Goal: Task Accomplishment & Management: Use online tool/utility

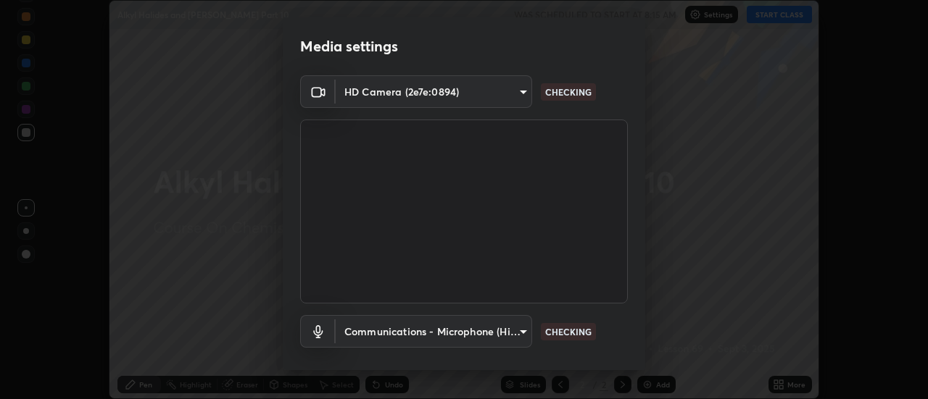
scroll to position [76, 0]
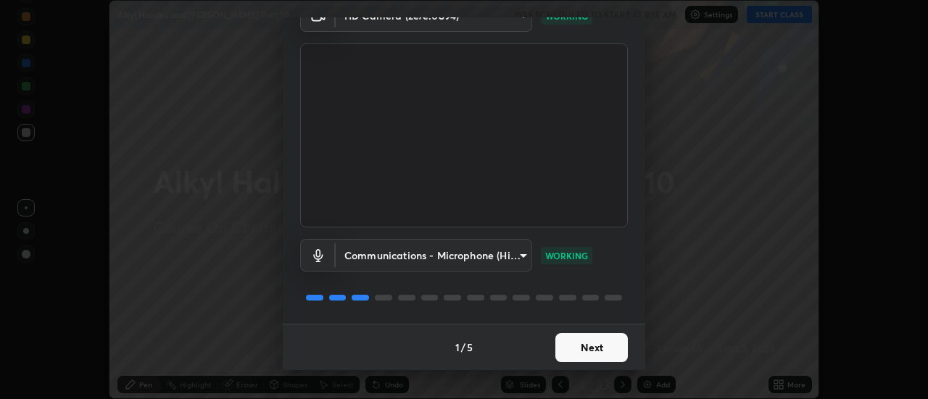
click at [591, 352] on button "Next" at bounding box center [591, 347] width 72 height 29
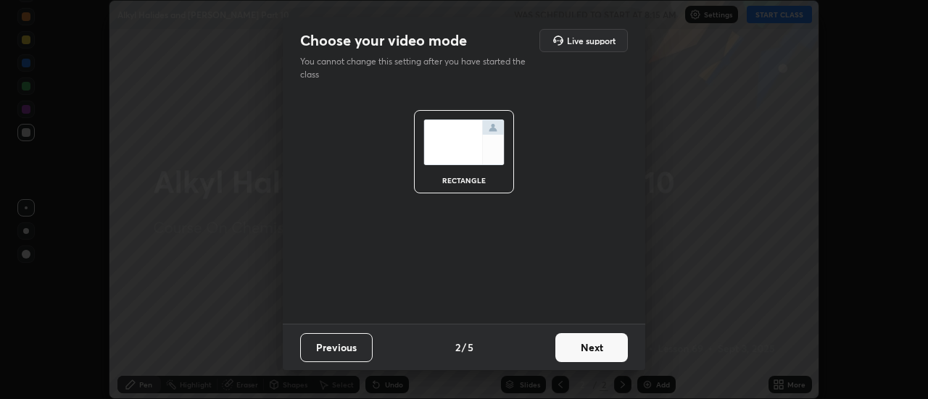
click at [594, 346] on button "Next" at bounding box center [591, 347] width 72 height 29
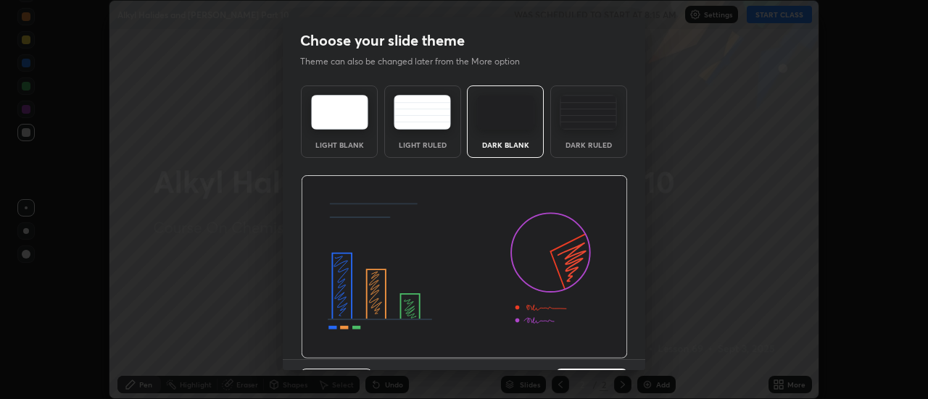
scroll to position [36, 0]
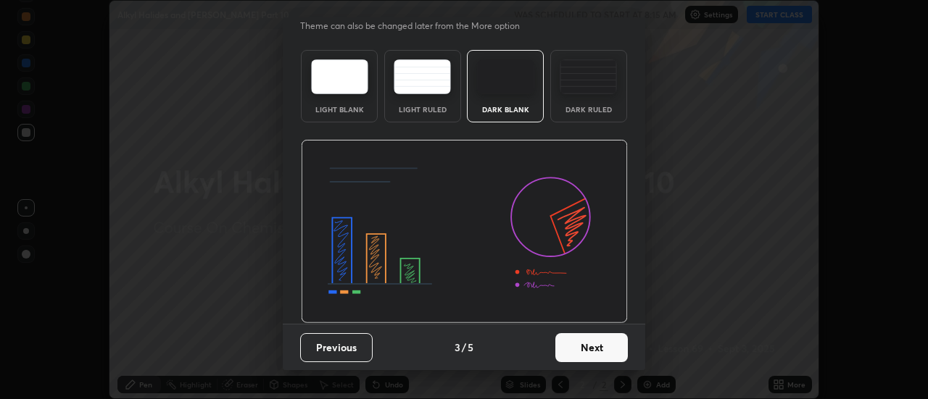
click at [597, 349] on button "Next" at bounding box center [591, 347] width 72 height 29
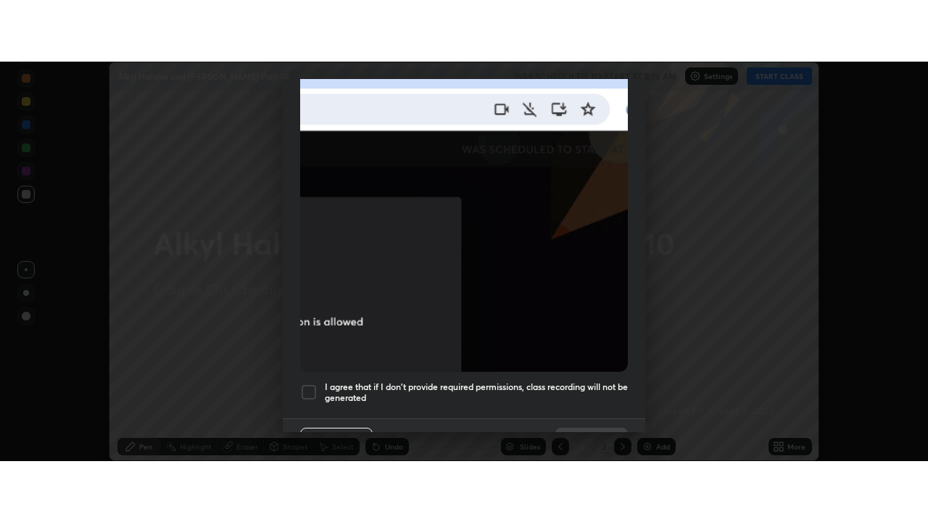
scroll to position [372, 0]
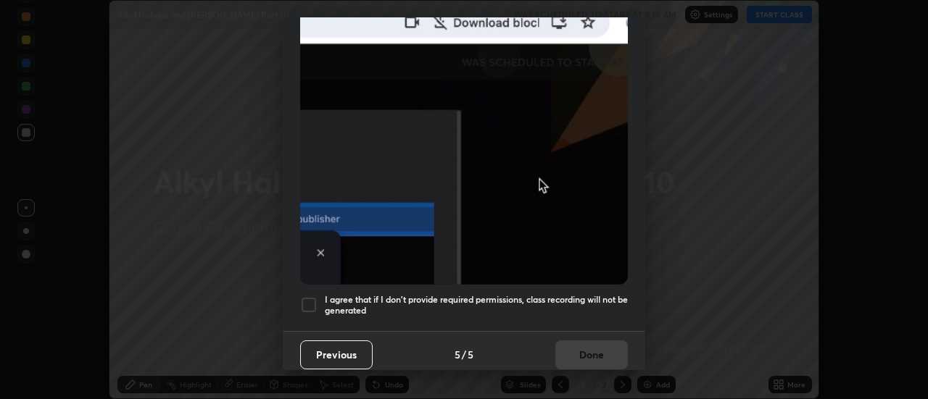
click at [590, 298] on h5 "I agree that if I don't provide required permissions, class recording will not …" at bounding box center [476, 305] width 303 height 22
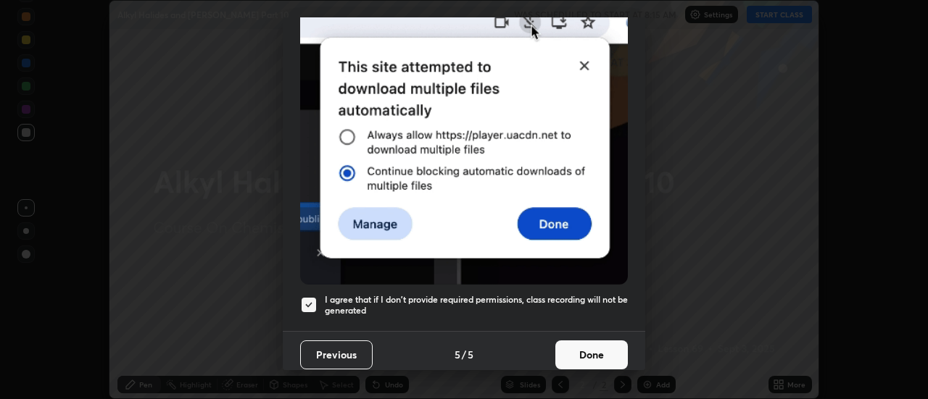
click at [595, 344] on button "Done" at bounding box center [591, 355] width 72 height 29
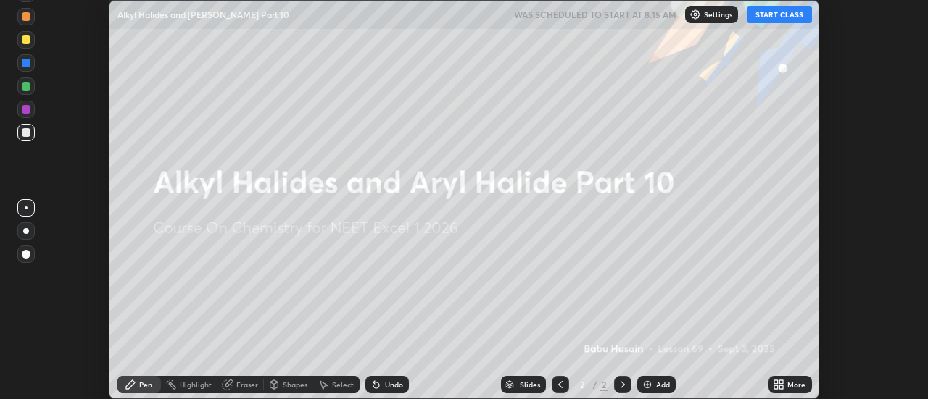
click at [777, 9] on button "START CLASS" at bounding box center [779, 14] width 65 height 17
click at [653, 385] on div "Add" at bounding box center [656, 384] width 38 height 17
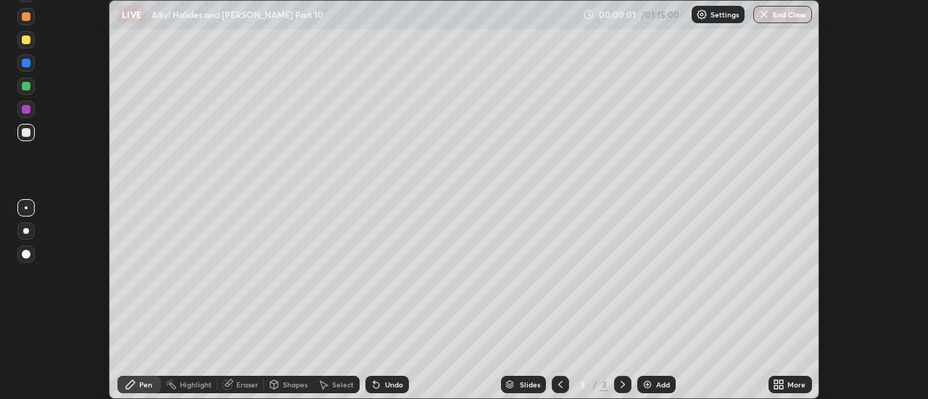
click at [781, 382] on icon at bounding box center [782, 383] width 4 height 4
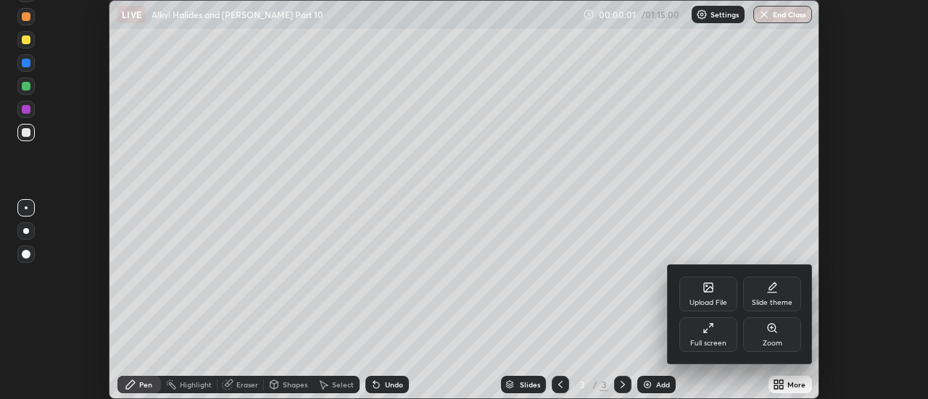
click at [712, 337] on div "Full screen" at bounding box center [708, 334] width 58 height 35
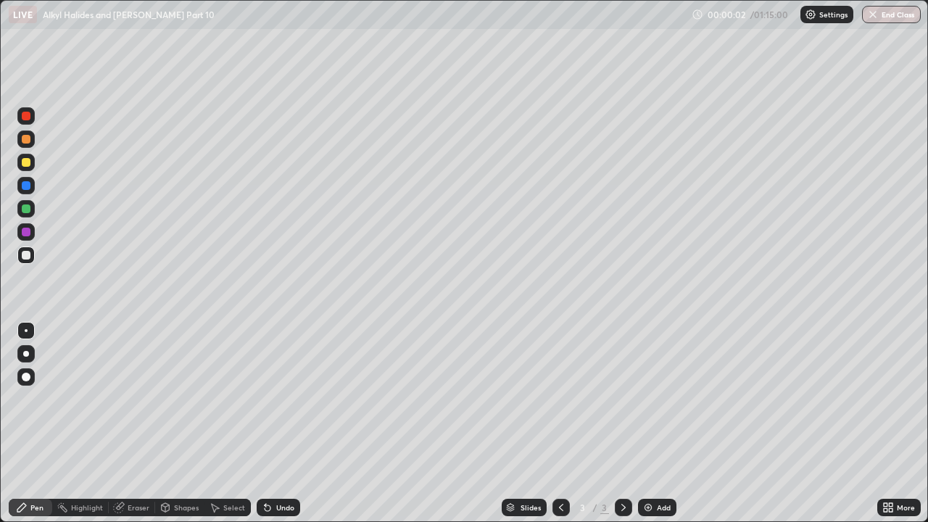
scroll to position [522, 928]
click at [25, 143] on div at bounding box center [26, 139] width 9 height 9
click at [30, 254] on div at bounding box center [26, 255] width 9 height 9
click at [28, 186] on div at bounding box center [26, 185] width 9 height 9
click at [30, 191] on div at bounding box center [25, 185] width 17 height 17
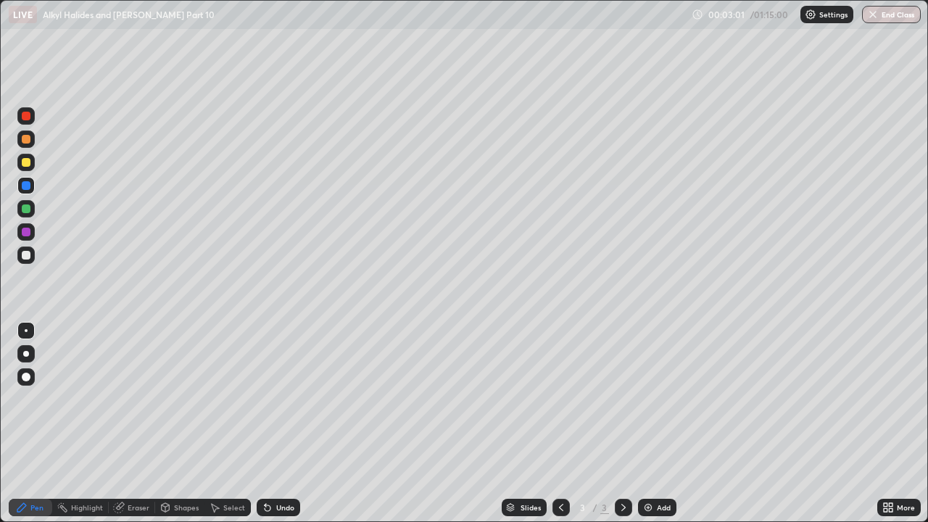
click at [276, 399] on div "Undo" at bounding box center [285, 507] width 18 height 7
click at [28, 230] on div at bounding box center [26, 232] width 9 height 9
click at [28, 188] on div at bounding box center [26, 185] width 9 height 9
click at [27, 160] on div at bounding box center [26, 162] width 9 height 9
click at [27, 260] on div at bounding box center [25, 254] width 17 height 17
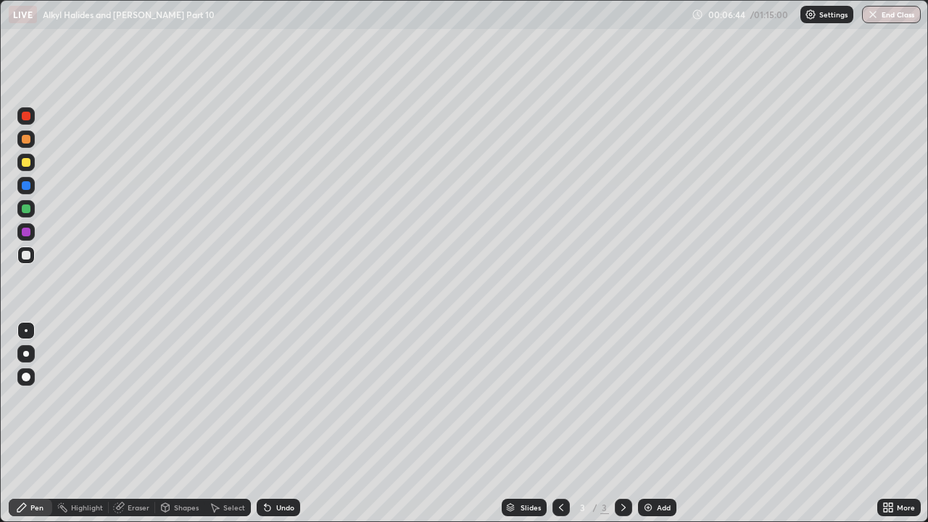
click at [26, 187] on div at bounding box center [26, 185] width 9 height 9
click at [26, 256] on div at bounding box center [26, 255] width 9 height 9
click at [272, 399] on div "Undo" at bounding box center [278, 507] width 43 height 17
click at [26, 170] on div at bounding box center [25, 162] width 17 height 17
click at [269, 399] on icon at bounding box center [268, 508] width 12 height 12
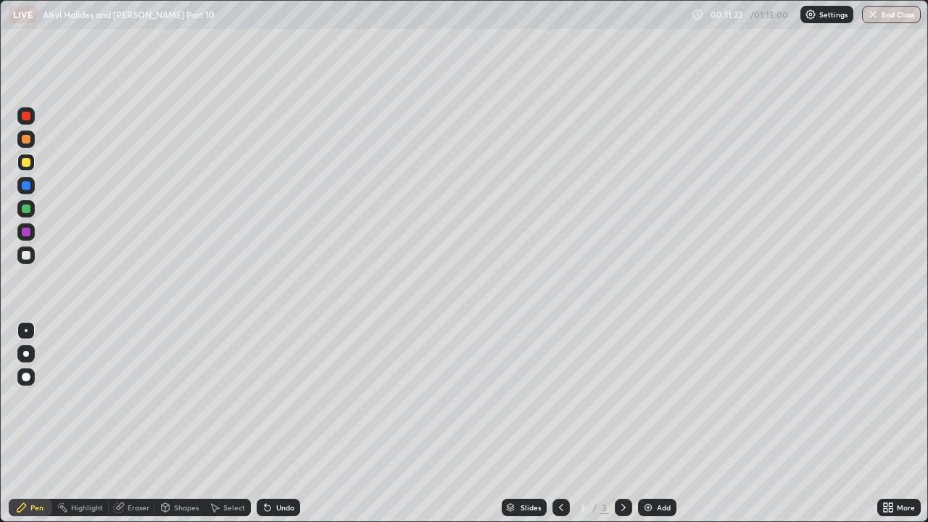
click at [270, 399] on icon at bounding box center [268, 508] width 12 height 12
click at [269, 399] on icon at bounding box center [268, 508] width 12 height 12
click at [268, 399] on icon at bounding box center [268, 508] width 12 height 12
click at [649, 399] on img at bounding box center [648, 508] width 12 height 12
click at [23, 183] on div at bounding box center [26, 185] width 9 height 9
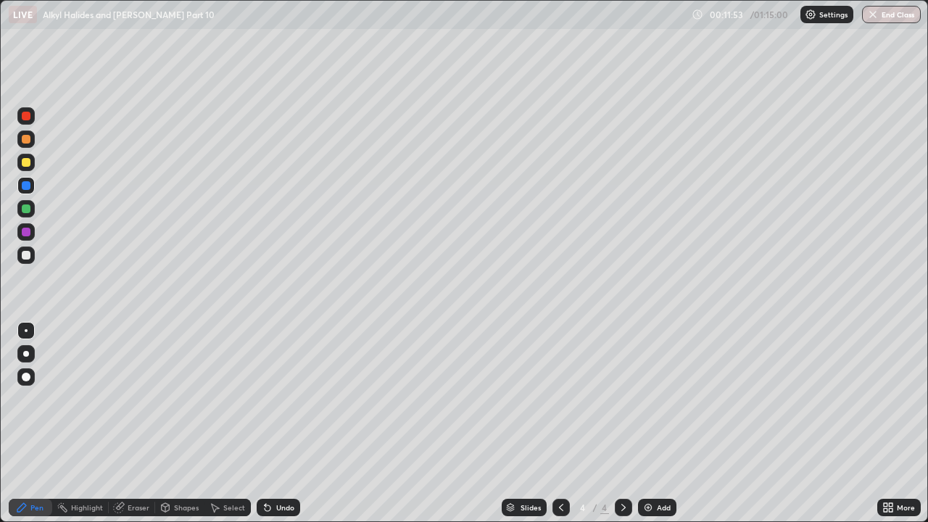
click at [276, 399] on div "Undo" at bounding box center [285, 507] width 18 height 7
click at [271, 399] on icon at bounding box center [268, 508] width 12 height 12
click at [273, 399] on div "Undo" at bounding box center [278, 507] width 43 height 17
click at [270, 399] on div "Undo" at bounding box center [278, 507] width 43 height 17
click at [266, 399] on icon at bounding box center [268, 508] width 12 height 12
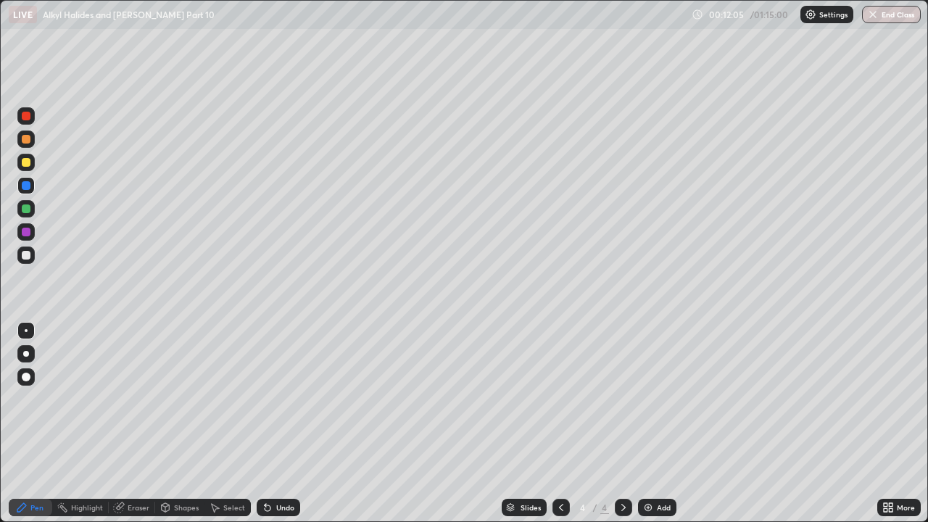
click at [265, 399] on icon at bounding box center [268, 508] width 6 height 6
click at [560, 399] on icon at bounding box center [561, 508] width 12 height 12
click at [626, 399] on icon at bounding box center [624, 508] width 12 height 12
click at [560, 399] on icon at bounding box center [561, 508] width 12 height 12
click at [622, 399] on icon at bounding box center [624, 508] width 12 height 12
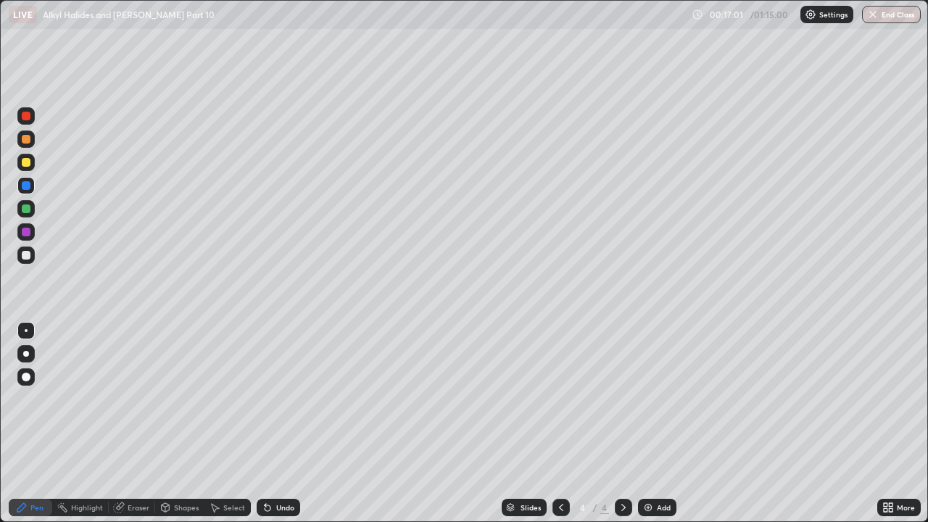
click at [25, 160] on div at bounding box center [26, 162] width 9 height 9
click at [646, 399] on img at bounding box center [648, 508] width 12 height 12
click at [27, 160] on div at bounding box center [26, 162] width 9 height 9
click at [28, 165] on div at bounding box center [26, 162] width 9 height 9
click at [558, 399] on icon at bounding box center [561, 508] width 12 height 12
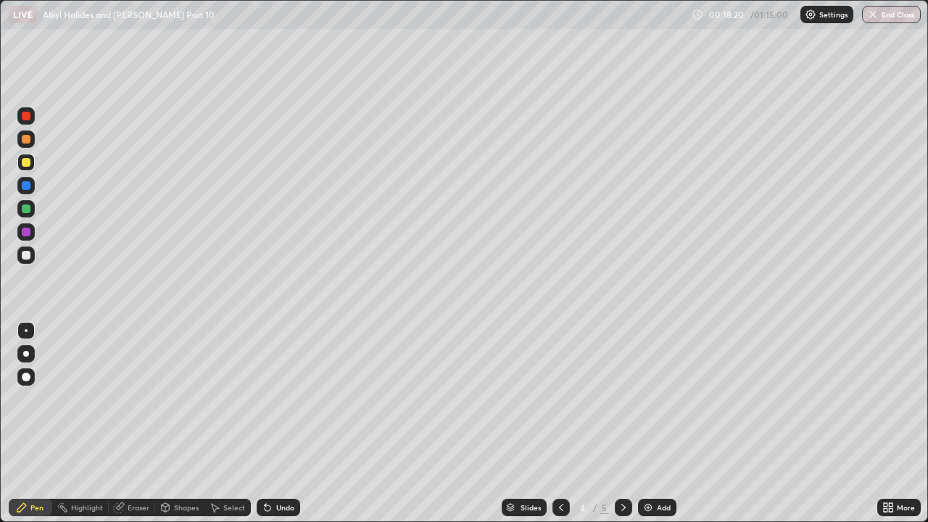
click at [623, 399] on icon at bounding box center [624, 508] width 12 height 12
click at [25, 261] on div at bounding box center [25, 254] width 17 height 17
click at [279, 399] on div "Undo" at bounding box center [285, 507] width 18 height 7
click at [277, 399] on div "Undo" at bounding box center [278, 507] width 43 height 17
click at [272, 399] on div "Undo" at bounding box center [278, 507] width 43 height 17
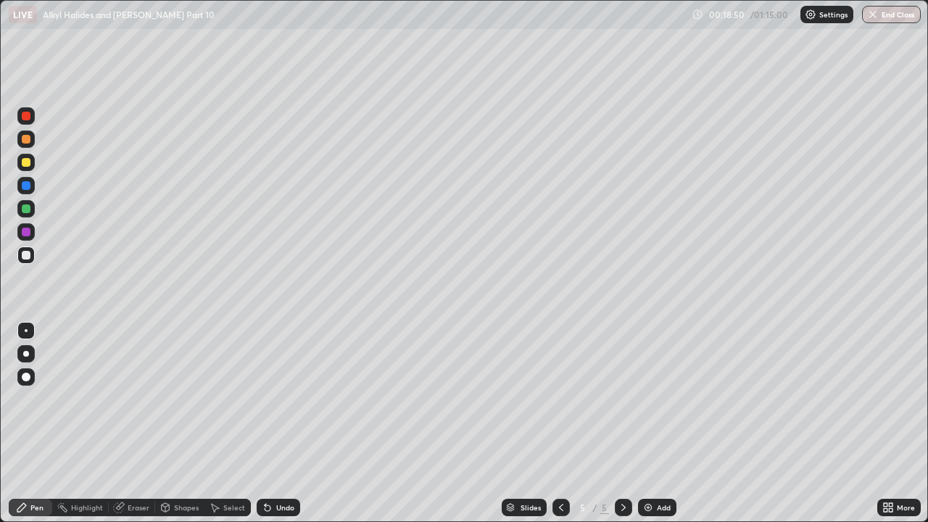
click at [265, 399] on icon at bounding box center [268, 508] width 6 height 6
click at [25, 162] on div at bounding box center [26, 162] width 9 height 9
click at [26, 257] on div at bounding box center [26, 255] width 9 height 9
click at [28, 188] on div at bounding box center [26, 185] width 9 height 9
click at [26, 256] on div at bounding box center [26, 255] width 9 height 9
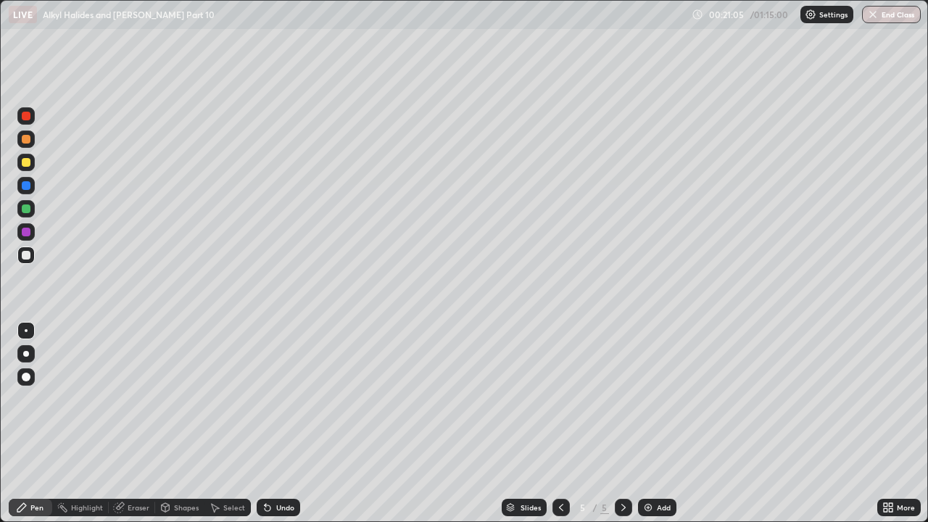
click at [273, 399] on div "Undo" at bounding box center [278, 507] width 43 height 17
click at [271, 399] on div "Undo" at bounding box center [278, 507] width 43 height 17
click at [266, 399] on icon at bounding box center [268, 508] width 6 height 6
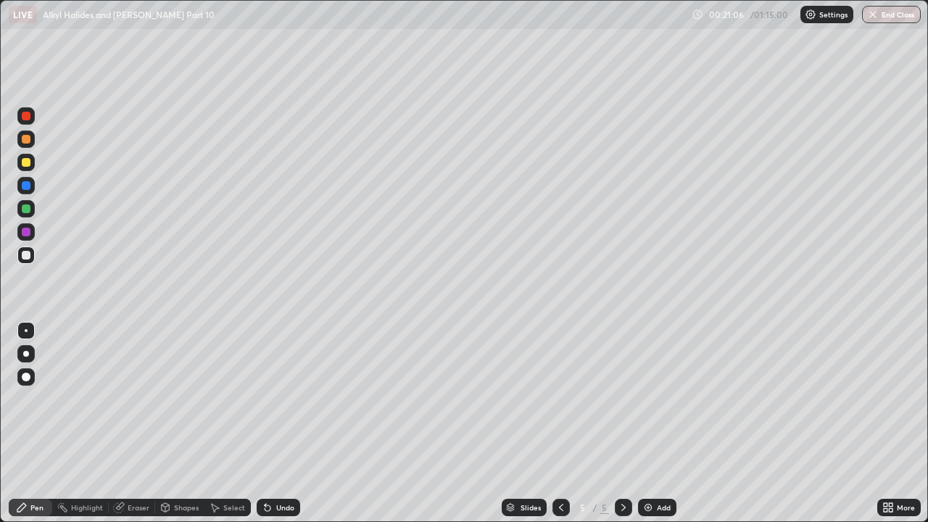
click at [266, 399] on icon at bounding box center [268, 508] width 6 height 6
click at [268, 399] on icon at bounding box center [268, 508] width 12 height 12
click at [24, 257] on div at bounding box center [26, 255] width 9 height 9
click at [25, 186] on div at bounding box center [26, 185] width 9 height 9
click at [652, 399] on img at bounding box center [648, 508] width 12 height 12
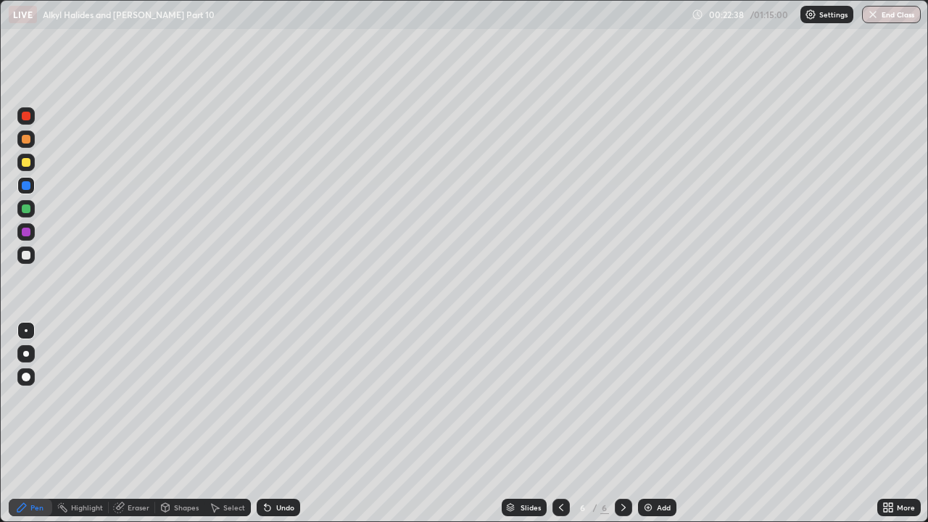
click at [29, 165] on div at bounding box center [26, 162] width 9 height 9
click at [26, 252] on div at bounding box center [26, 255] width 9 height 9
click at [28, 207] on div at bounding box center [26, 208] width 9 height 9
click at [27, 191] on div at bounding box center [25, 185] width 17 height 17
click at [26, 163] on div at bounding box center [26, 162] width 9 height 9
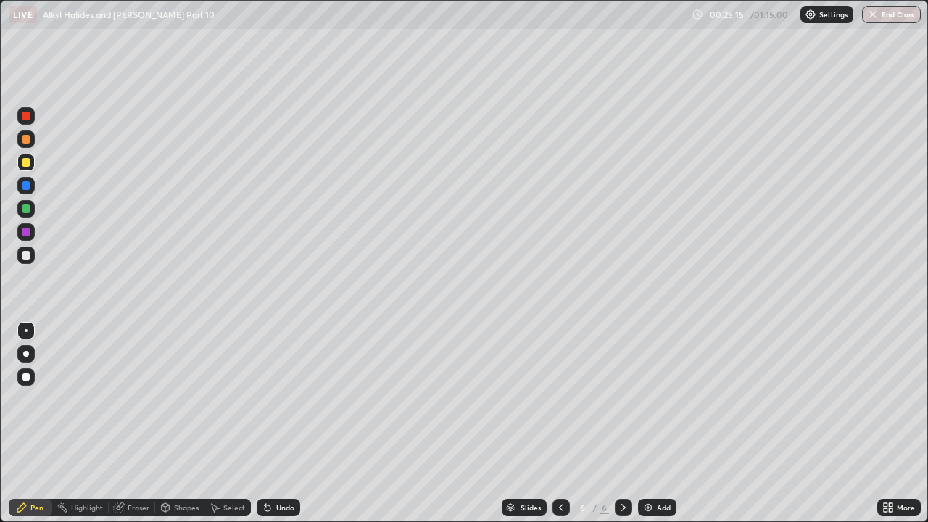
click at [28, 185] on div at bounding box center [26, 185] width 9 height 9
click at [27, 164] on div at bounding box center [26, 162] width 9 height 9
click at [29, 254] on div at bounding box center [26, 255] width 9 height 9
click at [283, 399] on div "Undo" at bounding box center [285, 507] width 18 height 7
click at [278, 399] on div "Undo" at bounding box center [278, 507] width 43 height 17
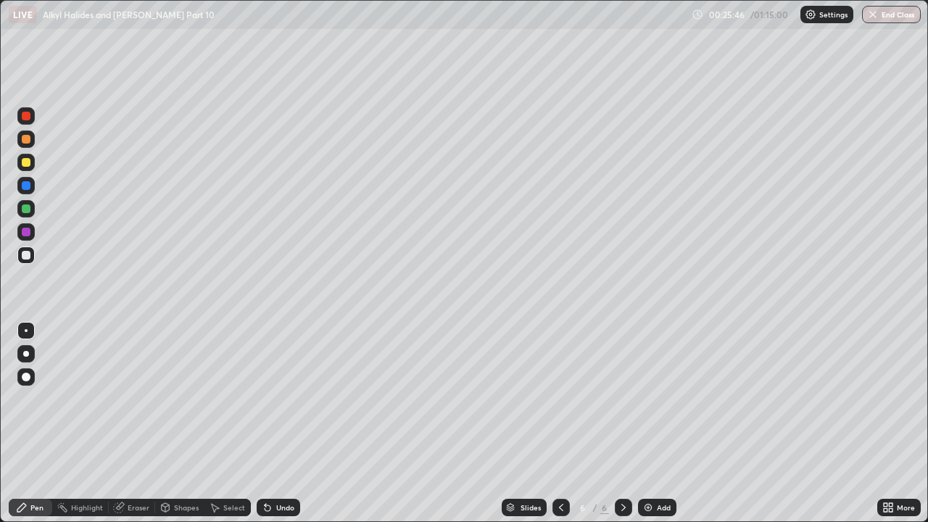
click at [280, 399] on div "Undo" at bounding box center [278, 507] width 43 height 17
click at [30, 233] on div at bounding box center [26, 232] width 9 height 9
click at [29, 259] on div at bounding box center [25, 254] width 17 height 17
click at [26, 166] on div at bounding box center [26, 162] width 9 height 9
click at [24, 257] on div at bounding box center [26, 255] width 9 height 9
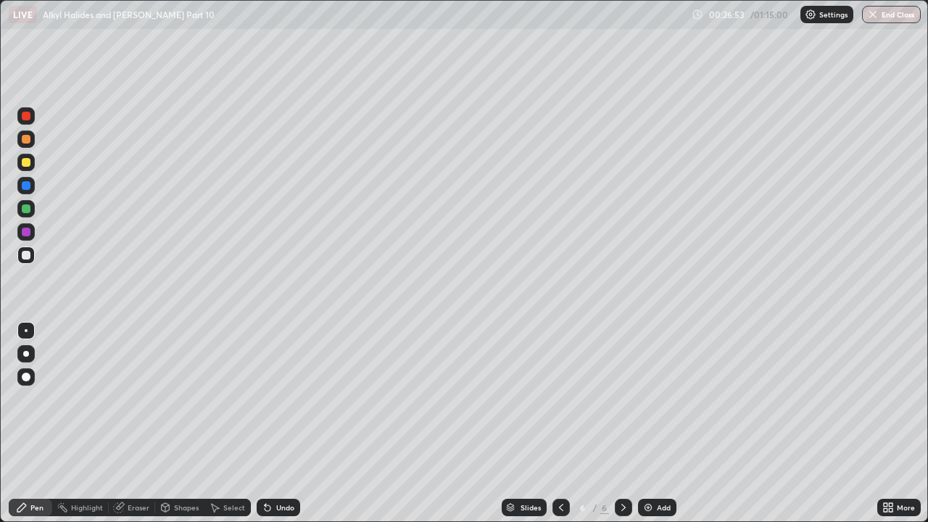
click at [273, 399] on div "Undo" at bounding box center [278, 507] width 43 height 17
click at [278, 399] on div "Undo" at bounding box center [285, 507] width 18 height 7
click at [273, 399] on div "Undo" at bounding box center [278, 507] width 43 height 17
click at [275, 399] on div "Undo" at bounding box center [278, 507] width 43 height 17
click at [272, 399] on div "Undo" at bounding box center [278, 507] width 43 height 17
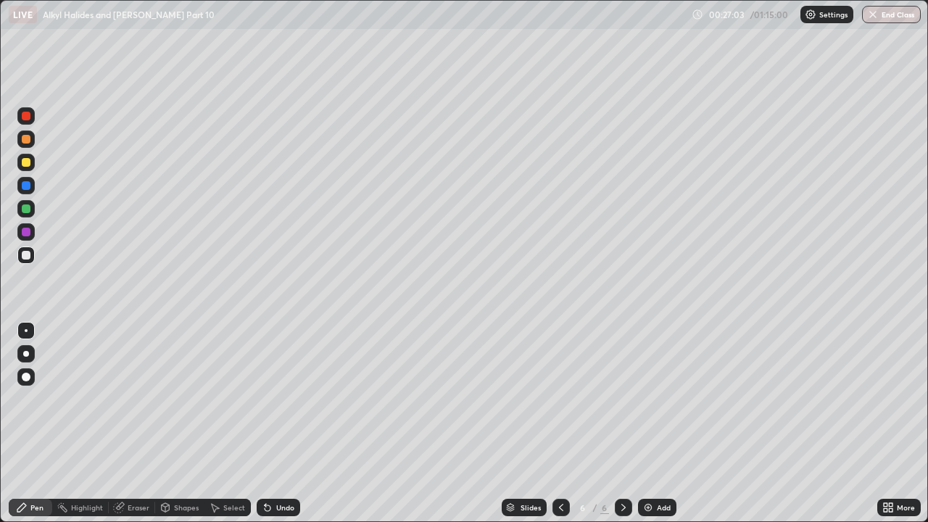
click at [28, 230] on div at bounding box center [26, 232] width 9 height 9
click at [24, 255] on div at bounding box center [26, 255] width 9 height 9
click at [27, 209] on div at bounding box center [26, 208] width 9 height 9
click at [26, 262] on div at bounding box center [25, 254] width 17 height 17
click at [0, 399] on div "Setting up your live class" at bounding box center [464, 261] width 928 height 522
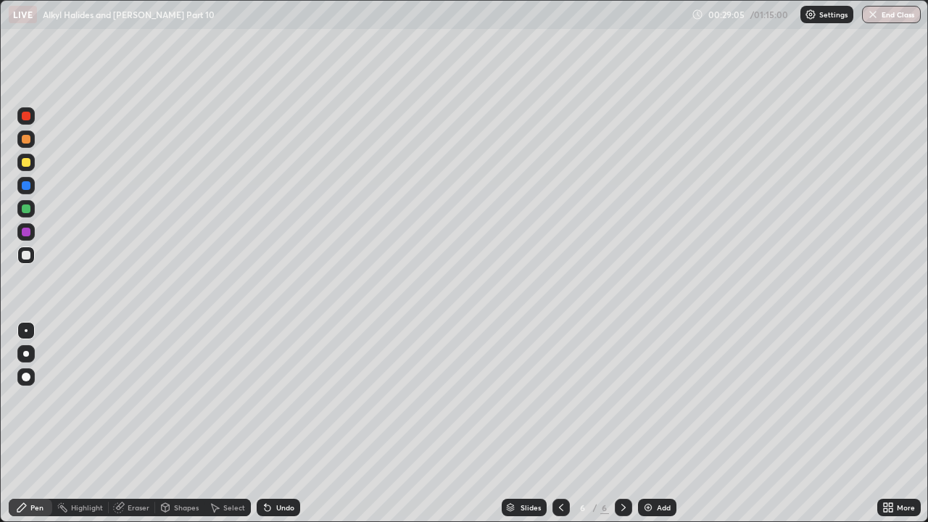
click at [23, 231] on div at bounding box center [26, 232] width 9 height 9
click at [27, 249] on div at bounding box center [25, 254] width 17 height 17
click at [26, 233] on div at bounding box center [26, 232] width 9 height 9
click at [28, 253] on div at bounding box center [26, 255] width 9 height 9
click at [31, 255] on div at bounding box center [25, 254] width 17 height 17
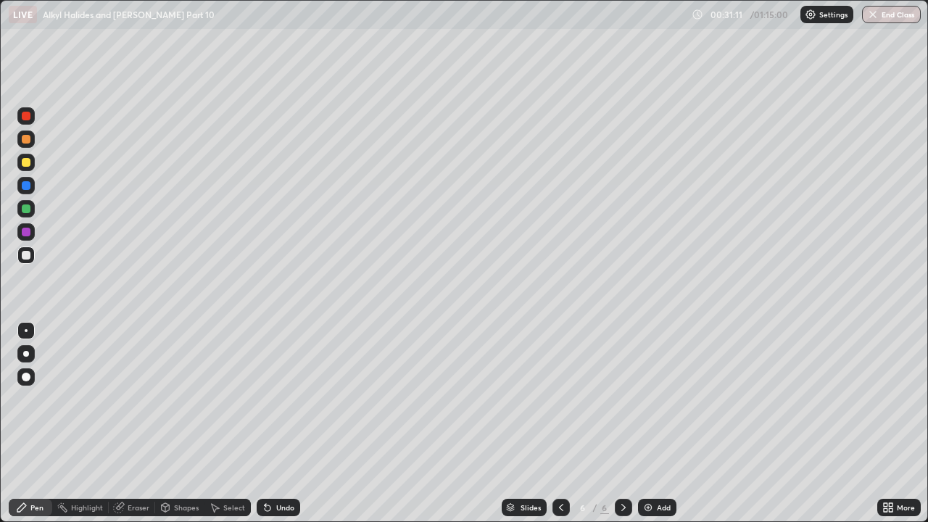
click at [654, 399] on div "Add" at bounding box center [657, 507] width 38 height 17
click at [25, 259] on div at bounding box center [26, 255] width 9 height 9
click at [219, 399] on icon at bounding box center [215, 508] width 12 height 12
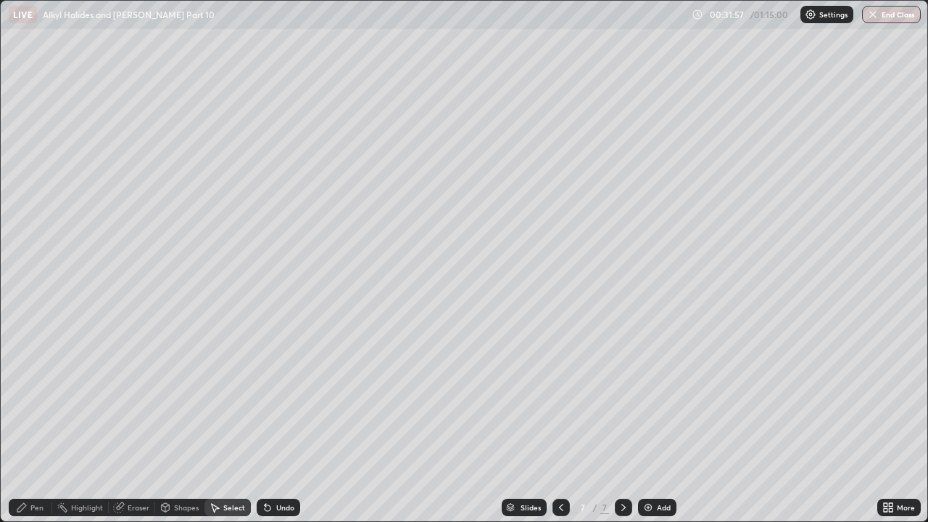
click at [38, 399] on div "Pen" at bounding box center [36, 507] width 13 height 7
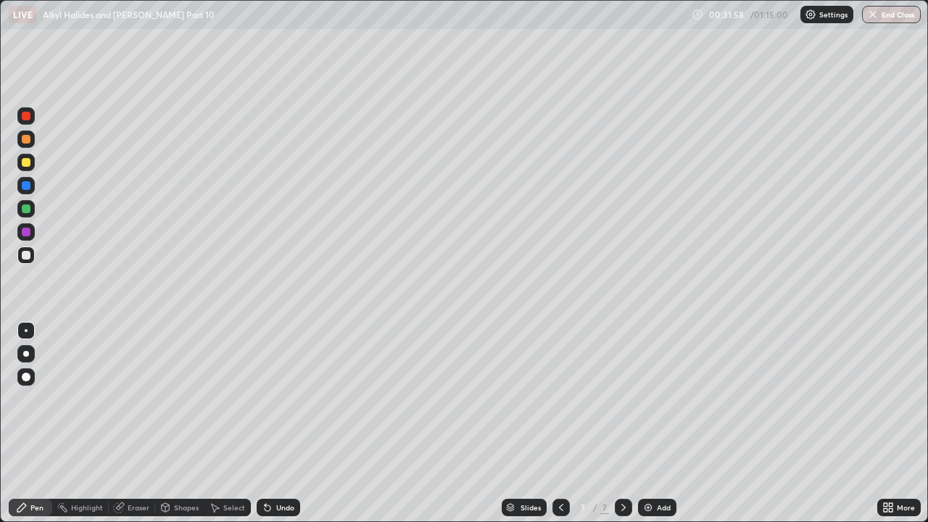
click at [562, 399] on icon at bounding box center [561, 508] width 12 height 12
click at [623, 399] on icon at bounding box center [624, 508] width 12 height 12
click at [131, 399] on div "Eraser" at bounding box center [139, 507] width 22 height 7
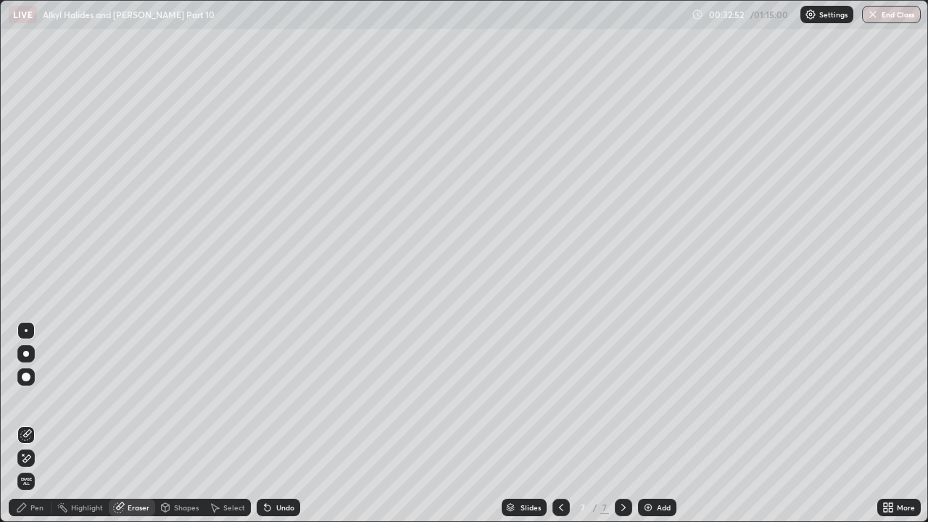
click at [32, 399] on div "Pen" at bounding box center [36, 507] width 13 height 7
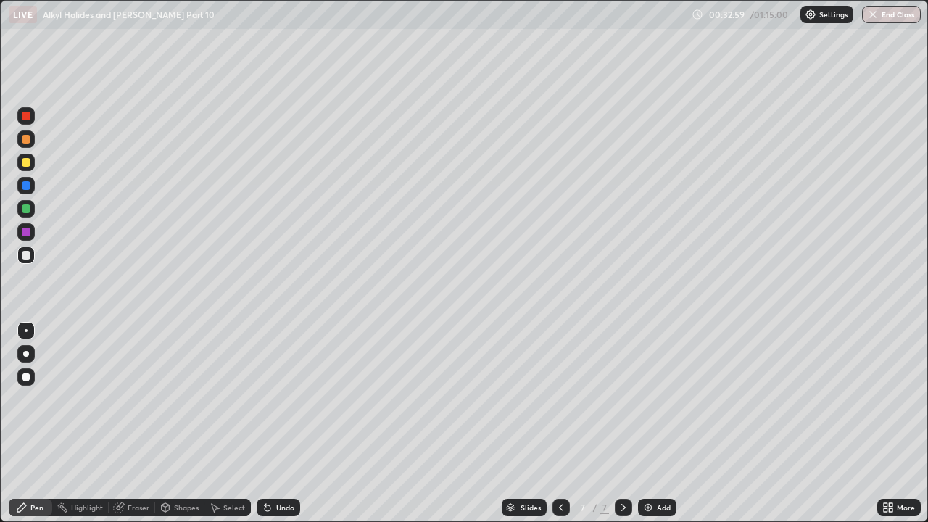
click at [32, 257] on div at bounding box center [25, 254] width 17 height 17
click at [27, 140] on div at bounding box center [26, 139] width 9 height 9
click at [26, 188] on div at bounding box center [26, 185] width 9 height 9
click at [28, 209] on div at bounding box center [26, 208] width 9 height 9
click at [23, 262] on div at bounding box center [25, 254] width 17 height 17
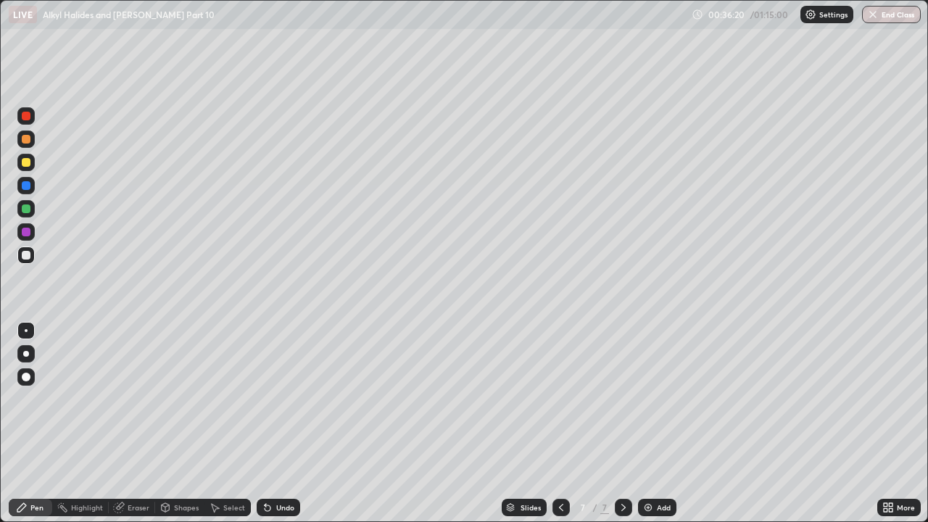
click at [27, 255] on div at bounding box center [26, 255] width 9 height 9
click at [23, 212] on div at bounding box center [26, 208] width 9 height 9
click at [32, 258] on div at bounding box center [25, 254] width 17 height 17
click at [655, 399] on div "Add" at bounding box center [657, 507] width 38 height 17
click at [20, 262] on div at bounding box center [25, 254] width 17 height 17
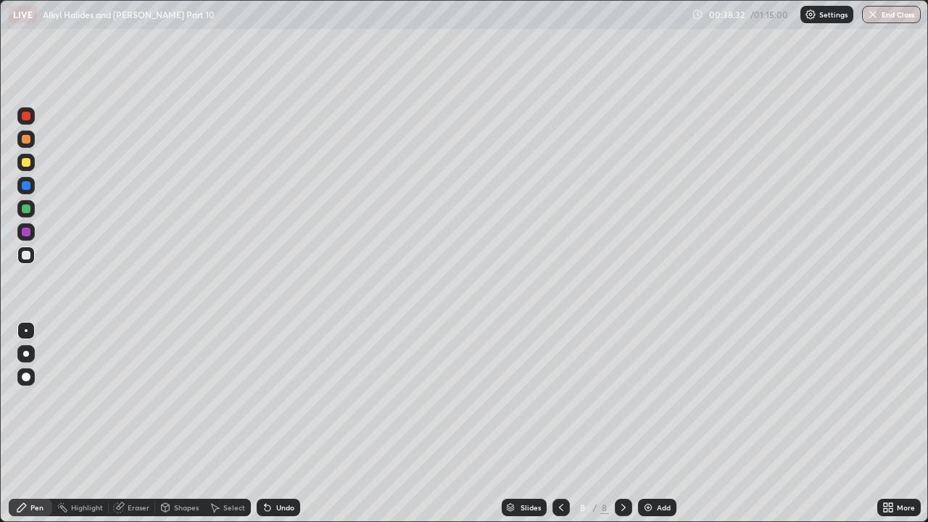
click at [131, 399] on div "Eraser" at bounding box center [132, 507] width 46 height 17
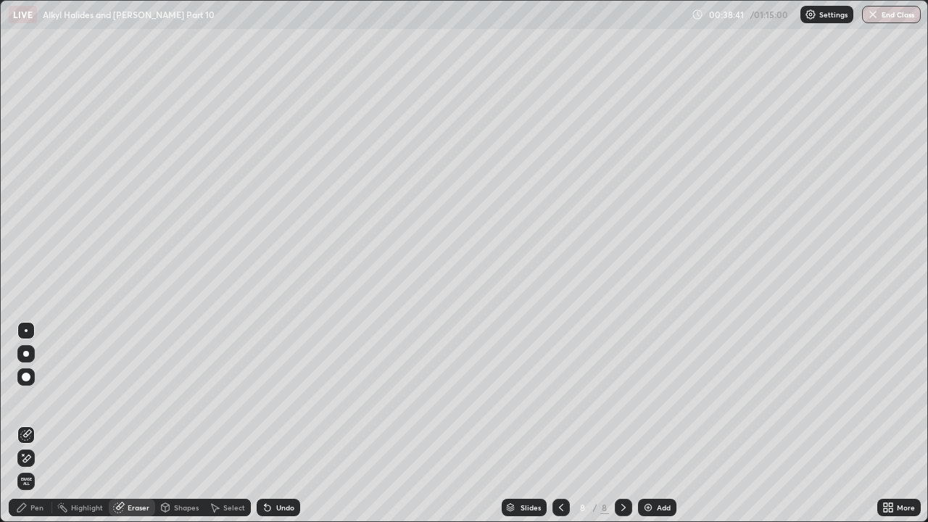
click at [34, 399] on div "Pen" at bounding box center [36, 507] width 13 height 7
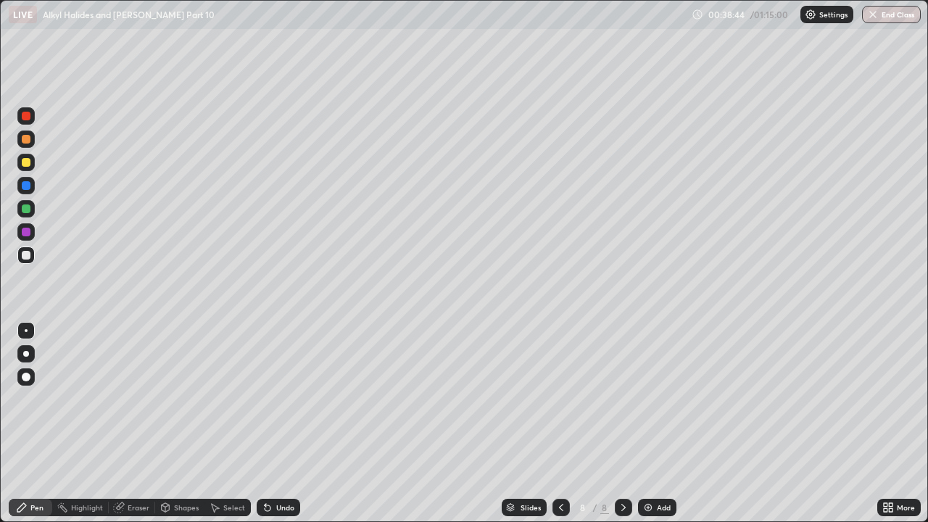
click at [26, 140] on div at bounding box center [26, 139] width 9 height 9
click at [26, 256] on div at bounding box center [26, 255] width 9 height 9
click at [28, 183] on div at bounding box center [26, 185] width 9 height 9
click at [28, 158] on div at bounding box center [26, 162] width 9 height 9
click at [22, 186] on div at bounding box center [26, 185] width 9 height 9
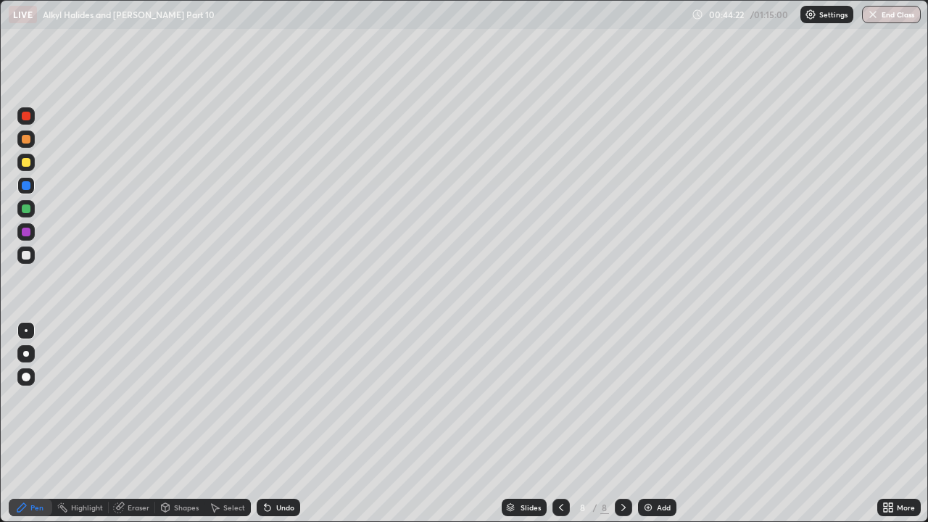
click at [646, 399] on img at bounding box center [648, 508] width 12 height 12
click at [29, 254] on div at bounding box center [26, 255] width 9 height 9
click at [279, 399] on div "Undo" at bounding box center [278, 507] width 43 height 17
click at [30, 186] on div at bounding box center [26, 185] width 9 height 9
click at [125, 399] on div "Eraser" at bounding box center [132, 507] width 46 height 17
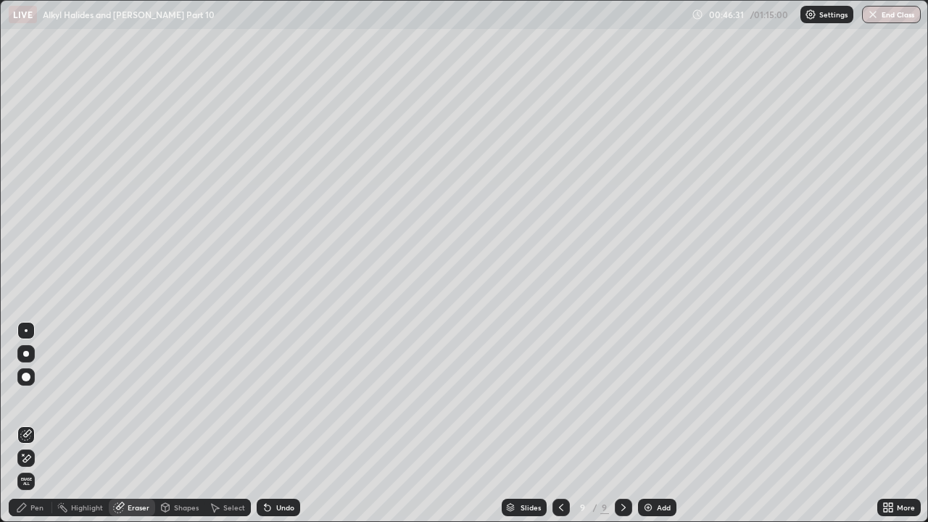
click at [34, 399] on div "Pen" at bounding box center [36, 507] width 13 height 7
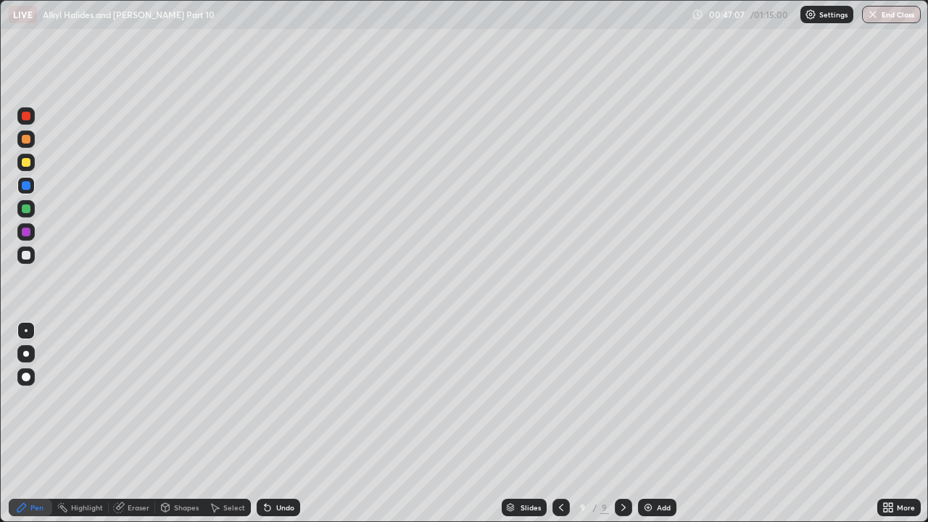
click at [26, 254] on div at bounding box center [26, 255] width 9 height 9
click at [24, 239] on div at bounding box center [25, 231] width 17 height 17
click at [28, 235] on div at bounding box center [26, 232] width 9 height 9
click at [649, 399] on img at bounding box center [648, 508] width 12 height 12
click at [24, 143] on div at bounding box center [26, 139] width 9 height 9
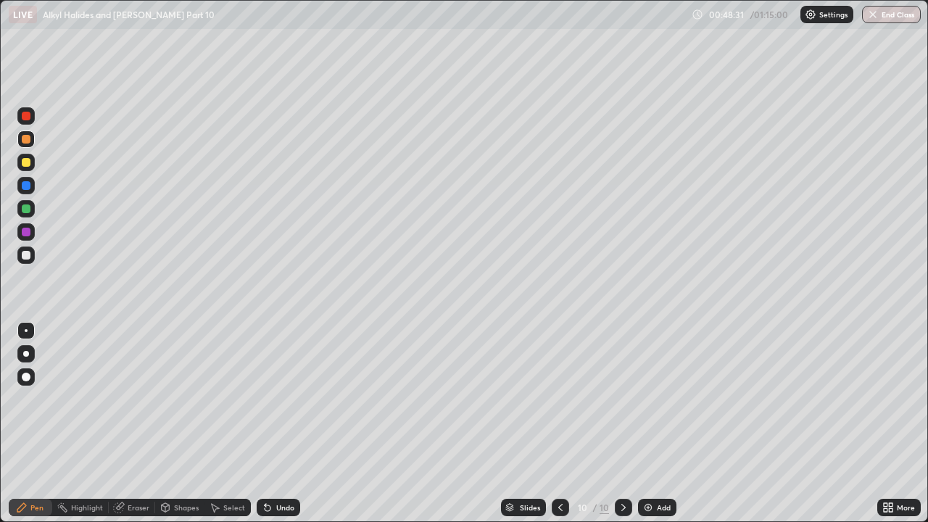
click at [557, 399] on icon at bounding box center [560, 508] width 12 height 12
click at [559, 399] on icon at bounding box center [560, 508] width 12 height 12
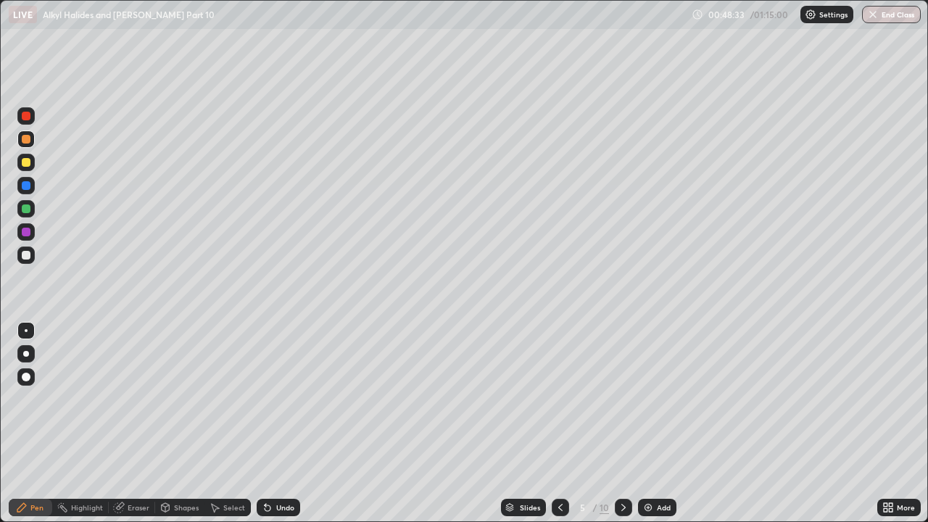
click at [559, 399] on icon at bounding box center [560, 508] width 12 height 12
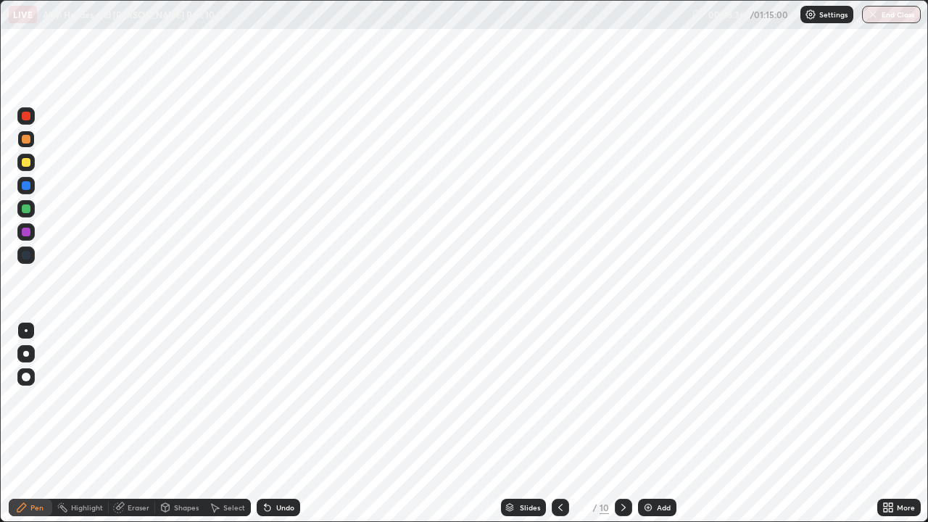
click at [623, 399] on icon at bounding box center [624, 508] width 12 height 12
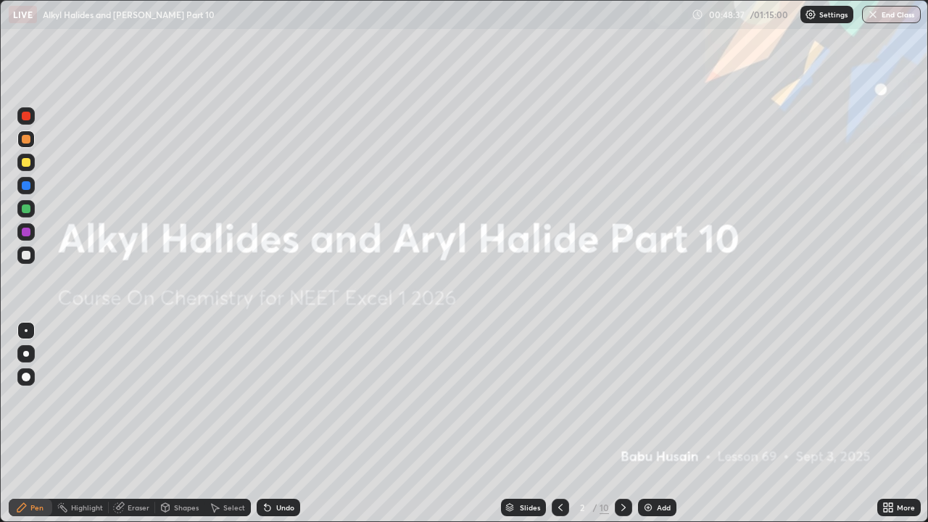
click at [620, 399] on icon at bounding box center [624, 508] width 12 height 12
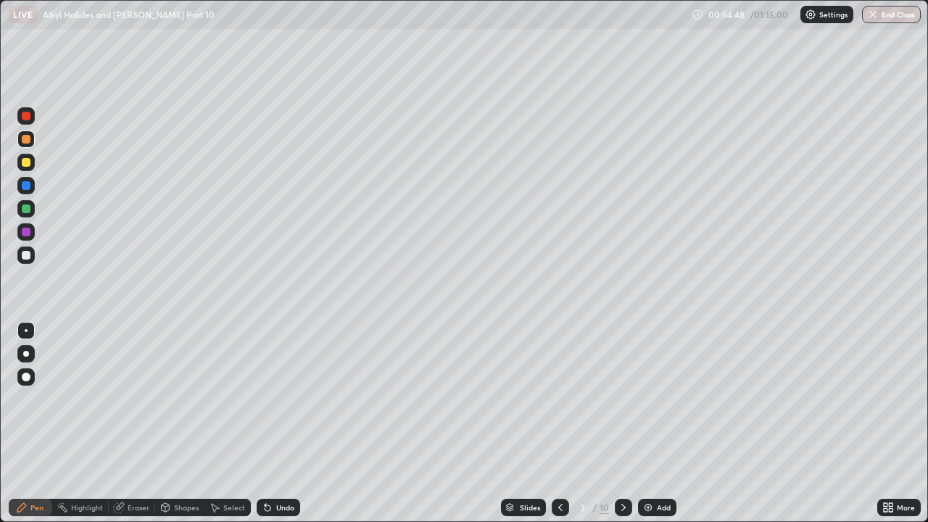
click at [621, 399] on icon at bounding box center [624, 508] width 12 height 12
click at [560, 399] on icon at bounding box center [560, 507] width 4 height 7
click at [622, 399] on icon at bounding box center [624, 508] width 12 height 12
click at [615, 399] on div at bounding box center [623, 507] width 17 height 17
click at [620, 399] on icon at bounding box center [624, 508] width 12 height 12
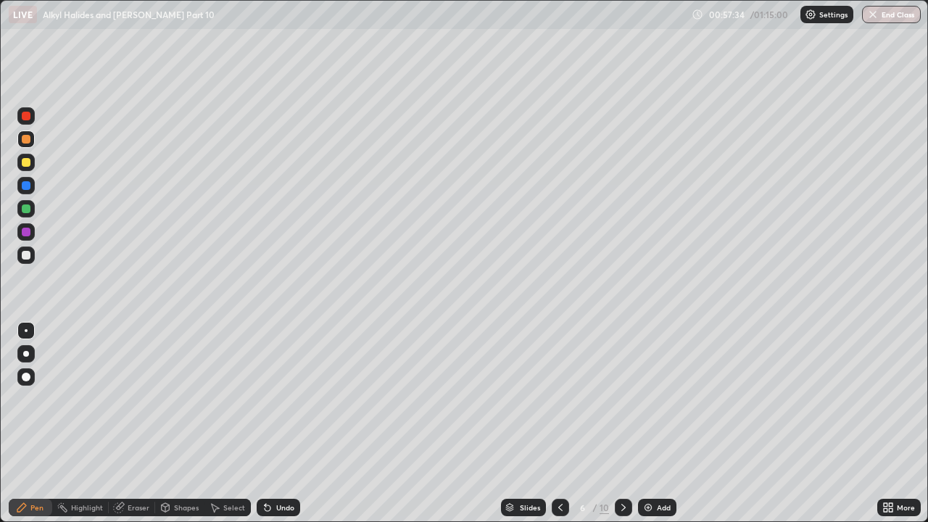
click at [558, 399] on icon at bounding box center [560, 508] width 12 height 12
click at [624, 399] on icon at bounding box center [624, 508] width 12 height 12
click at [557, 399] on icon at bounding box center [560, 508] width 12 height 12
click at [133, 399] on div "Eraser" at bounding box center [139, 507] width 22 height 7
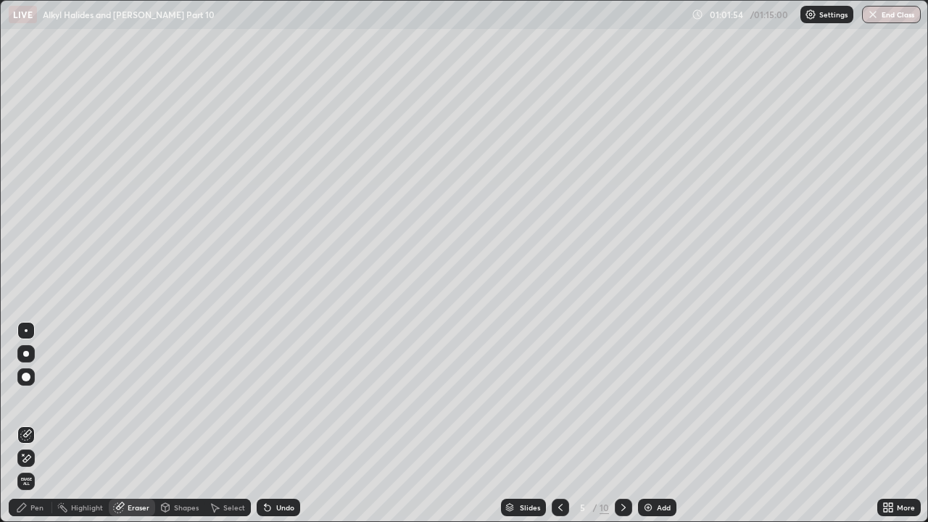
click at [38, 399] on div "Pen" at bounding box center [36, 507] width 13 height 7
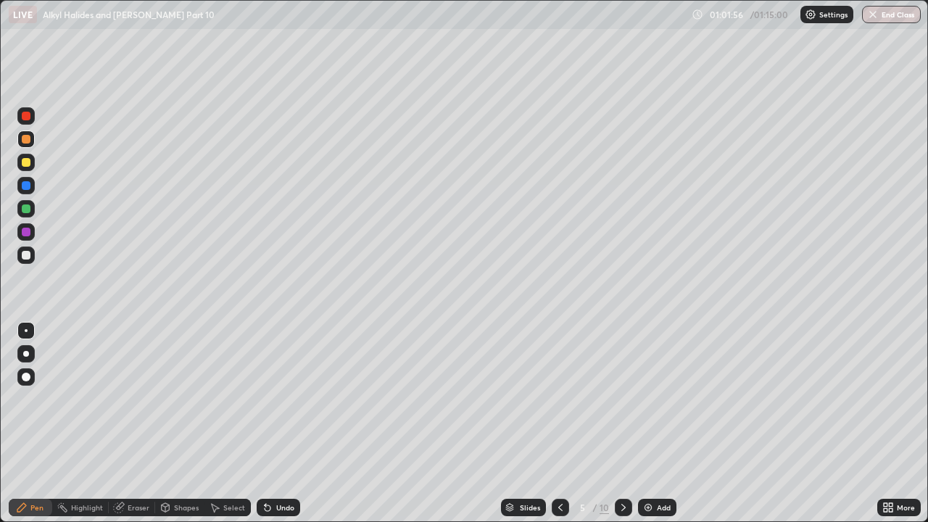
click at [620, 399] on icon at bounding box center [624, 508] width 12 height 12
click at [623, 399] on div at bounding box center [623, 507] width 17 height 17
click at [557, 399] on icon at bounding box center [560, 508] width 12 height 12
click at [622, 399] on icon at bounding box center [624, 508] width 12 height 12
click at [623, 399] on div at bounding box center [623, 507] width 17 height 17
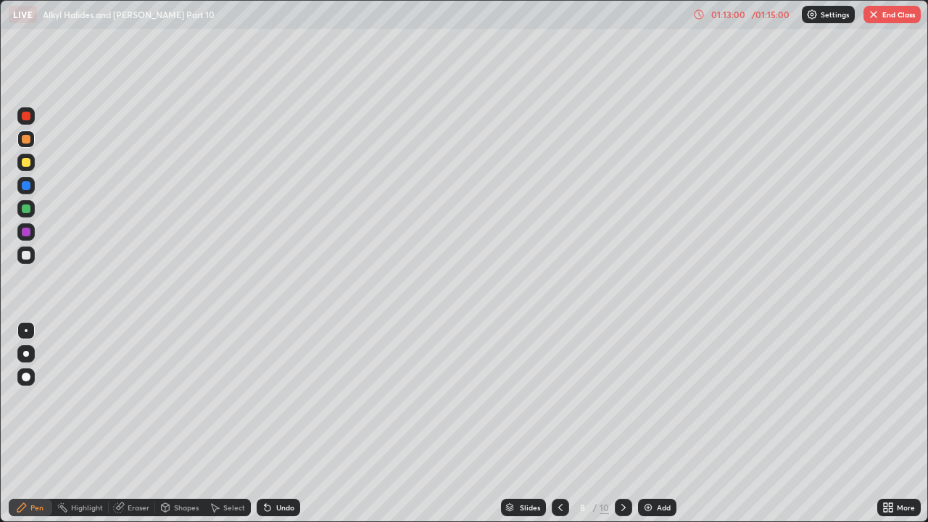
click at [897, 16] on button "End Class" at bounding box center [891, 14] width 57 height 17
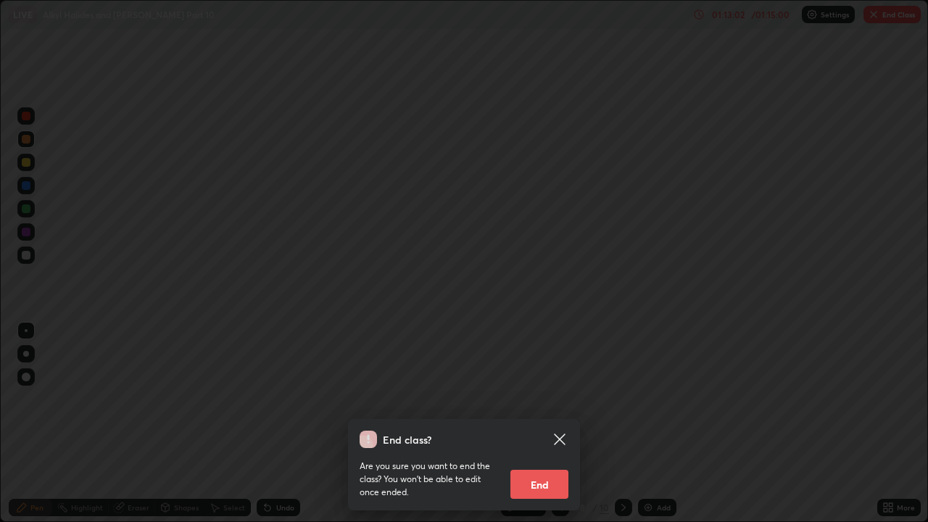
click at [559, 399] on button "End" at bounding box center [539, 484] width 58 height 29
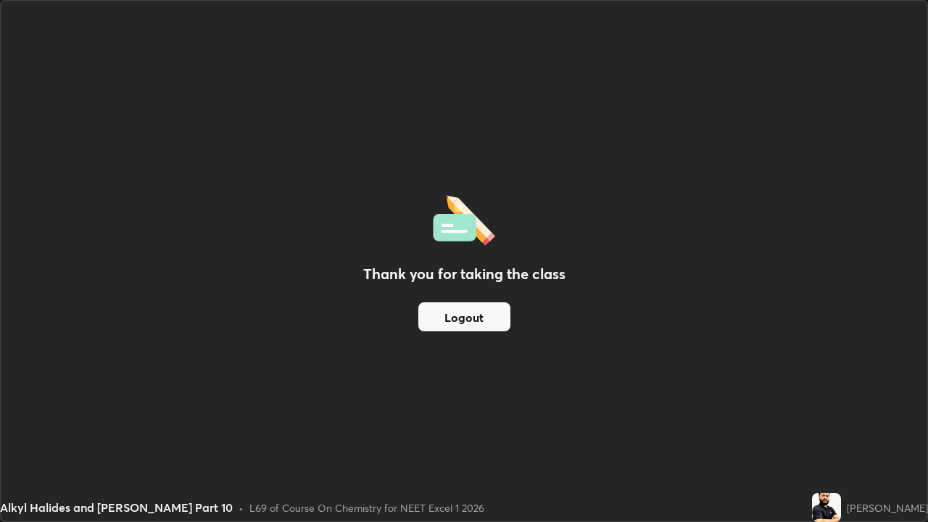
click at [496, 318] on button "Logout" at bounding box center [464, 316] width 92 height 29
click at [492, 316] on button "Logout" at bounding box center [464, 316] width 92 height 29
click at [492, 312] on button "Logout" at bounding box center [464, 316] width 92 height 29
